Goal: Information Seeking & Learning: Understand process/instructions

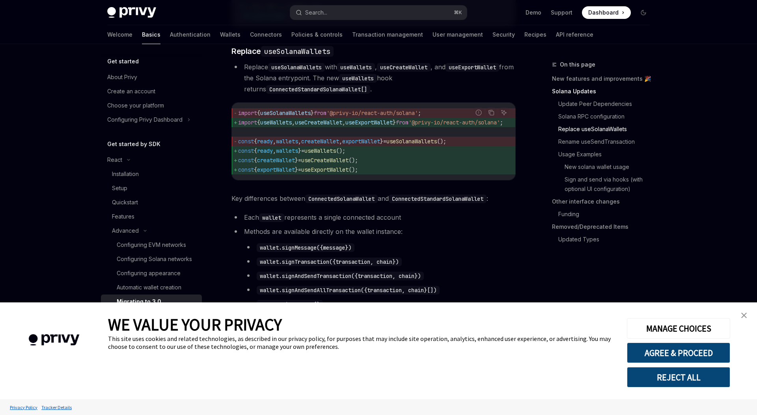
scroll to position [0, 27]
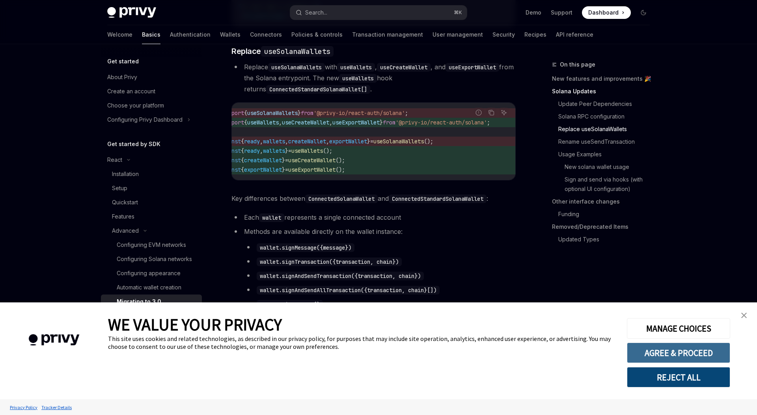
click at [666, 361] on button "AGREE & PROCEED" at bounding box center [678, 353] width 103 height 20
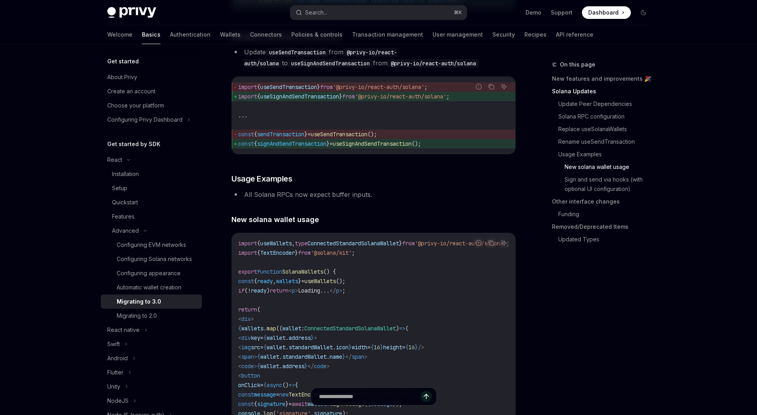
scroll to position [1520, 0]
